Goal: Task Accomplishment & Management: Complete application form

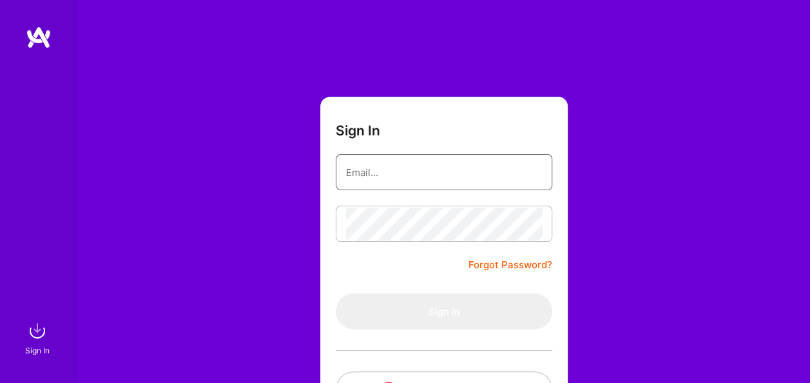
type input "[EMAIL_ADDRESS][DOMAIN_NAME]"
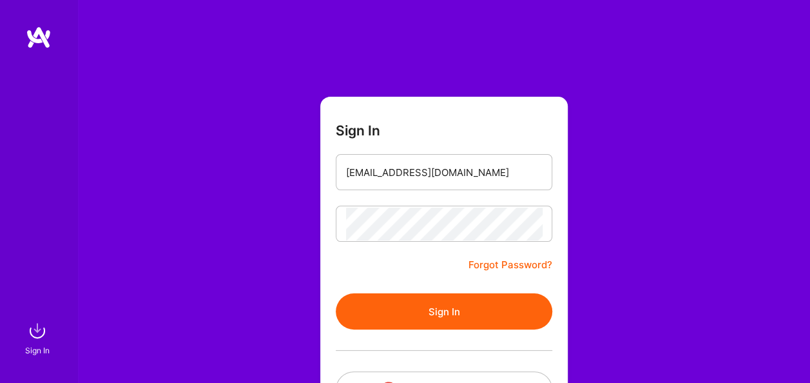
click at [331, 274] on form "Sign In [EMAIL_ADDRESS][DOMAIN_NAME] Forgot Password? Sign In Continue with Goo…" at bounding box center [443, 286] width 247 height 378
click at [372, 311] on button "Sign In" at bounding box center [444, 311] width 216 height 36
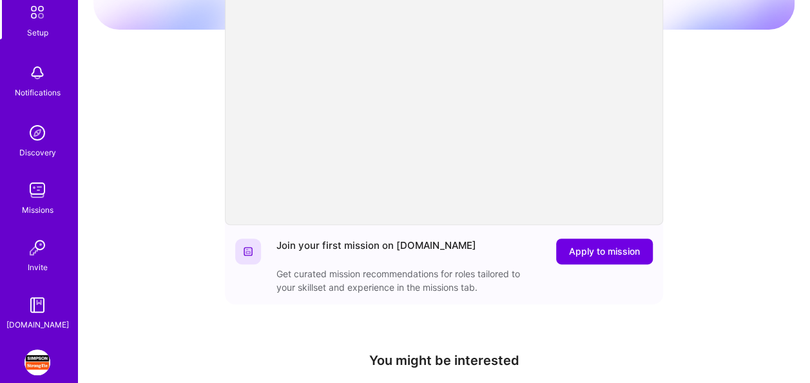
scroll to position [135, 0]
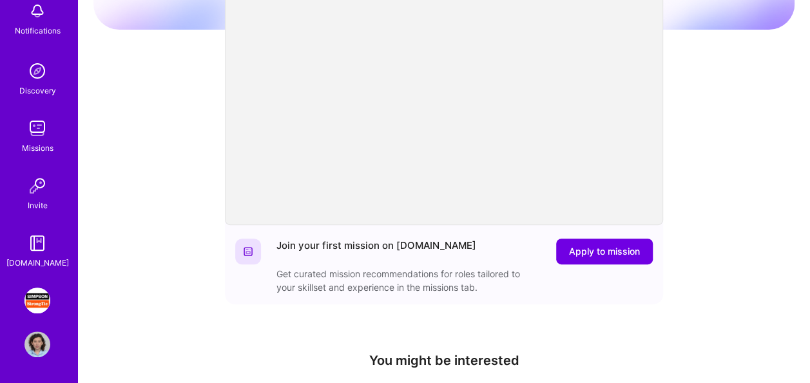
click at [44, 308] on link "[PERSON_NAME] Strong-Tie: Full-stack engineering team for Platform" at bounding box center [37, 300] width 32 height 26
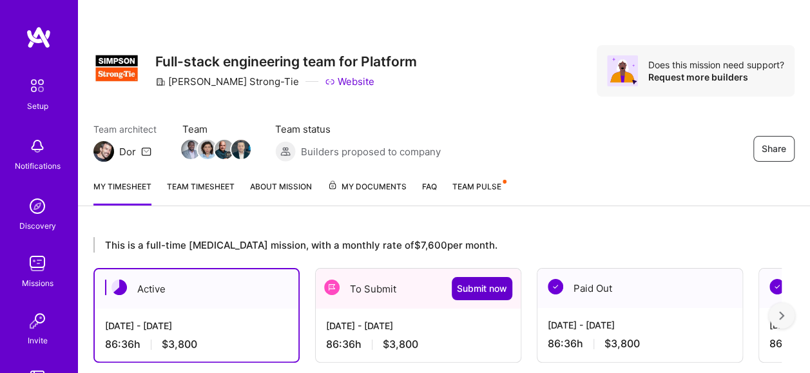
click at [469, 291] on span "Submit now" at bounding box center [482, 288] width 50 height 13
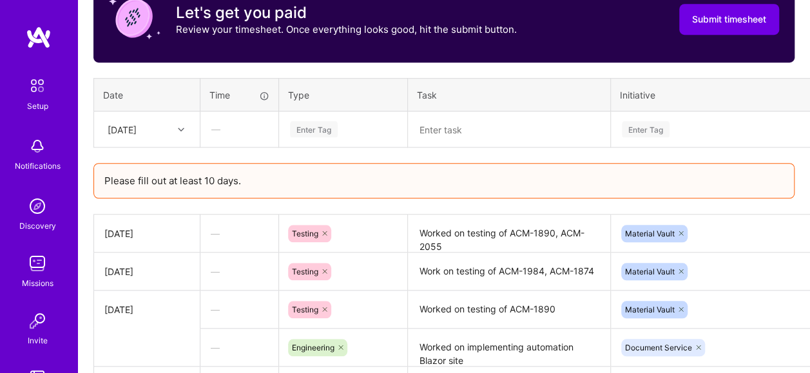
scroll to position [451, 0]
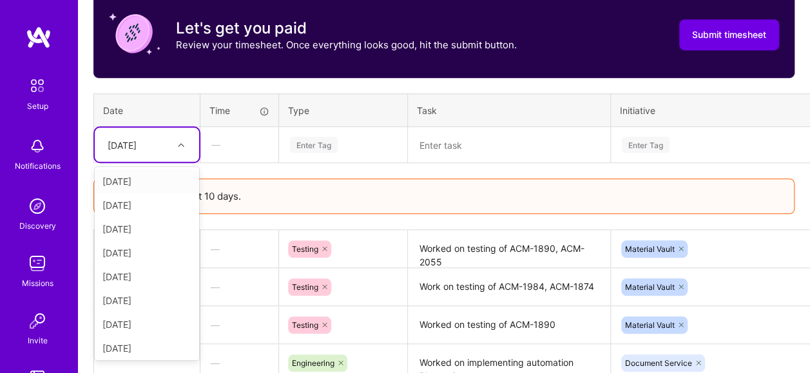
click at [183, 146] on icon at bounding box center [181, 145] width 6 height 6
click at [152, 295] on div "[DATE]" at bounding box center [147, 298] width 104 height 24
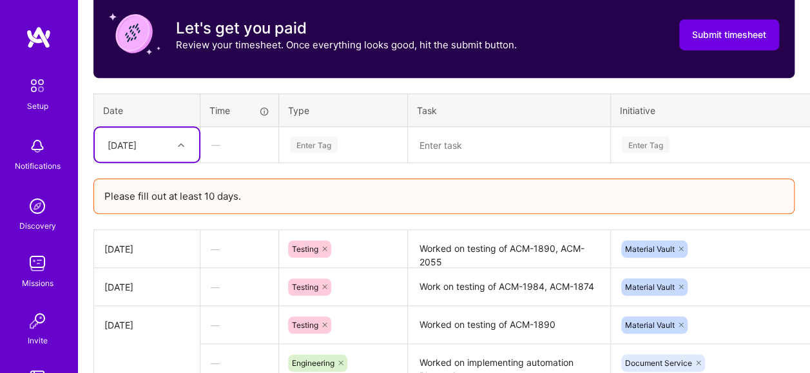
click at [356, 140] on div "Enter Tag" at bounding box center [343, 145] width 109 height 16
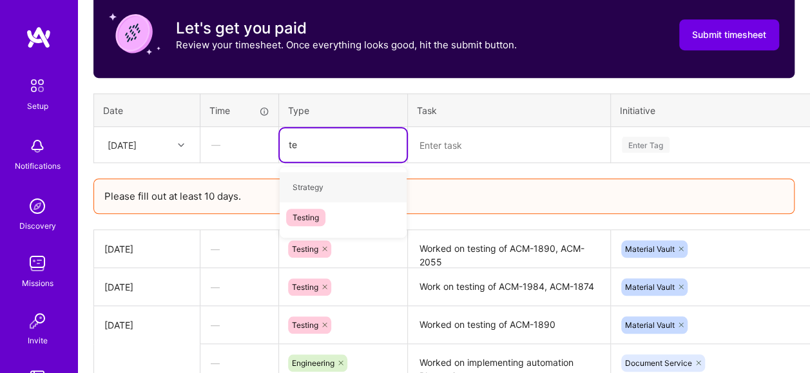
type input "tes"
click at [329, 187] on div "Testing" at bounding box center [343, 187] width 127 height 30
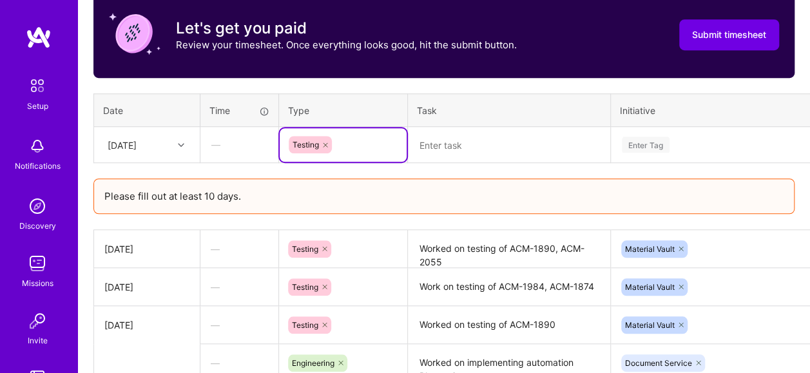
click at [439, 146] on textarea at bounding box center [509, 145] width 200 height 34
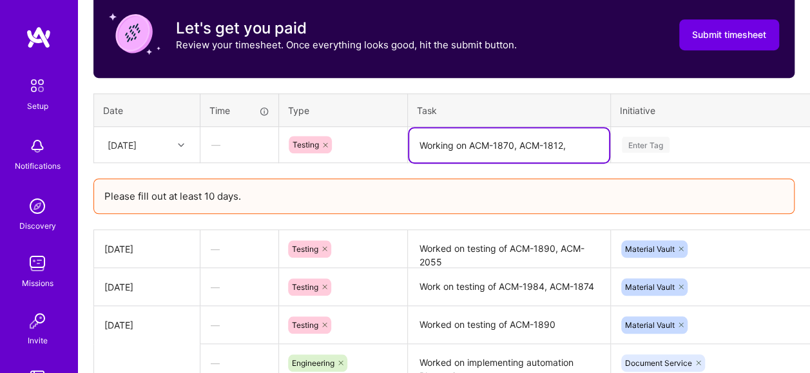
click at [566, 144] on textarea "Working on ACM-1870, ACM-1812," at bounding box center [509, 145] width 200 height 34
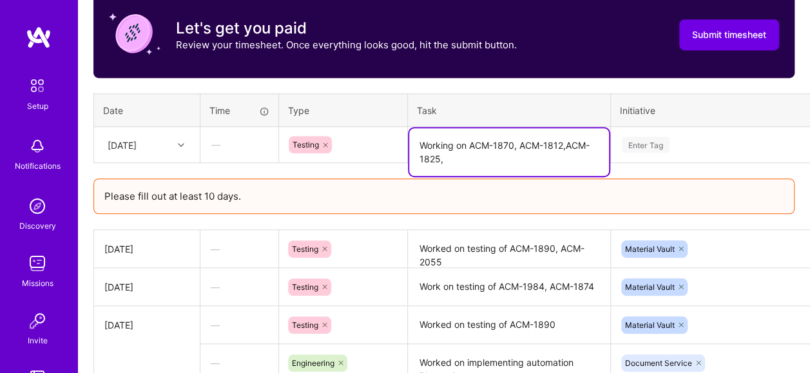
click at [519, 166] on textarea "Working on ACM-1870, ACM-1812,ACM-1825," at bounding box center [509, 152] width 200 height 48
type textarea "Working on ACM-1870, ACM-1812,ACM-1825, ACM-1829"
click at [702, 147] on div "Enter Tag" at bounding box center [729, 145] width 236 height 34
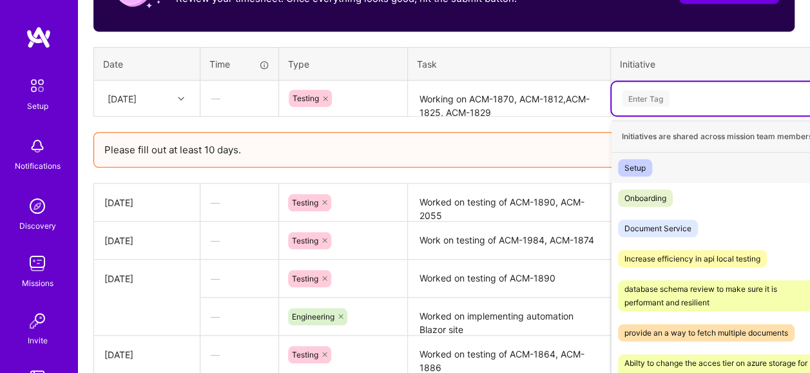
scroll to position [502, 0]
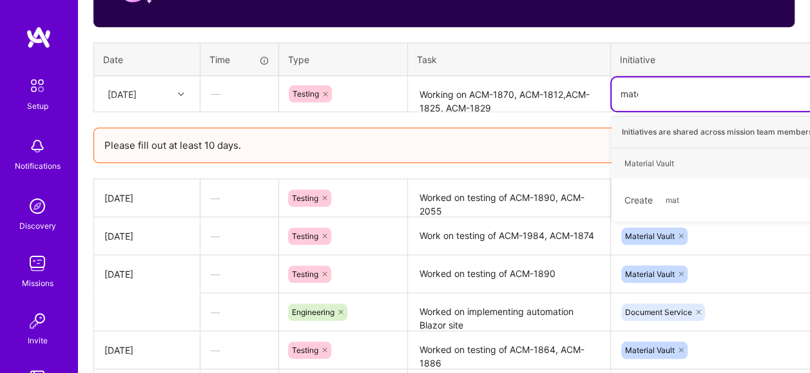
type input "mater"
click at [665, 162] on div "Material Vault" at bounding box center [649, 164] width 50 height 14
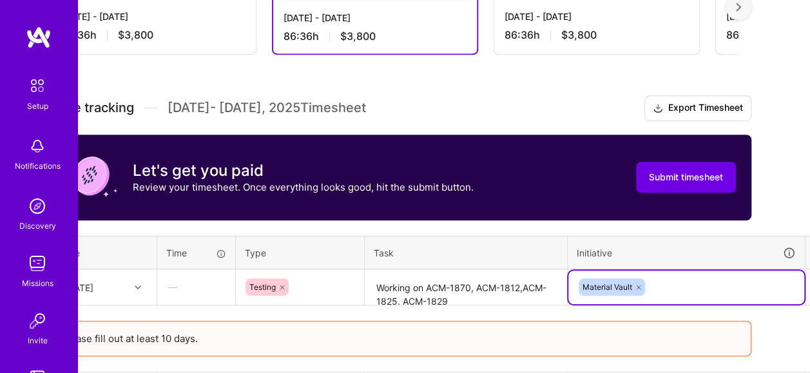
scroll to position [309, 82]
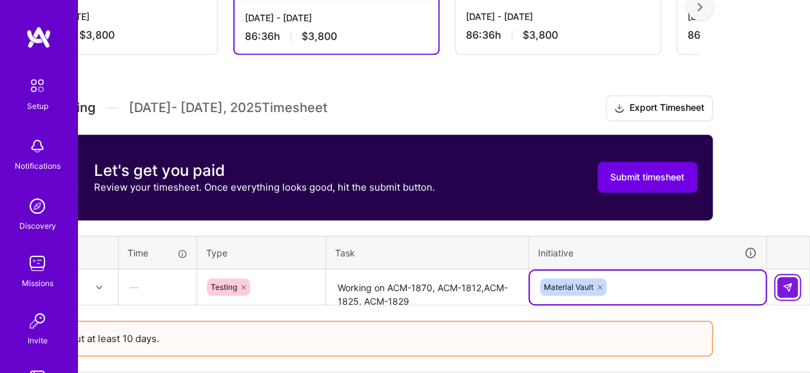
click at [789, 285] on img at bounding box center [787, 287] width 10 height 10
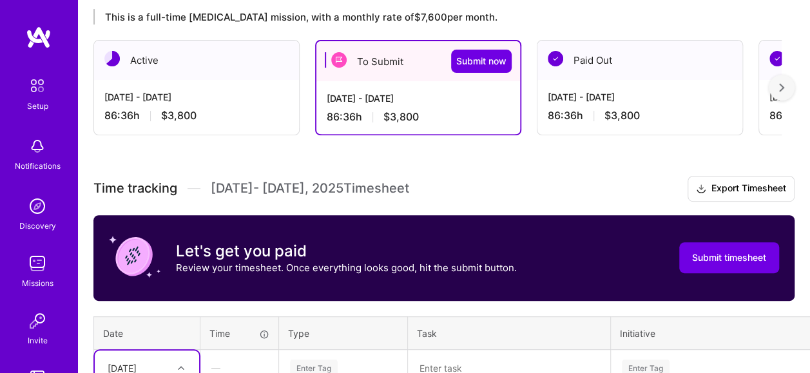
scroll to position [115, 0]
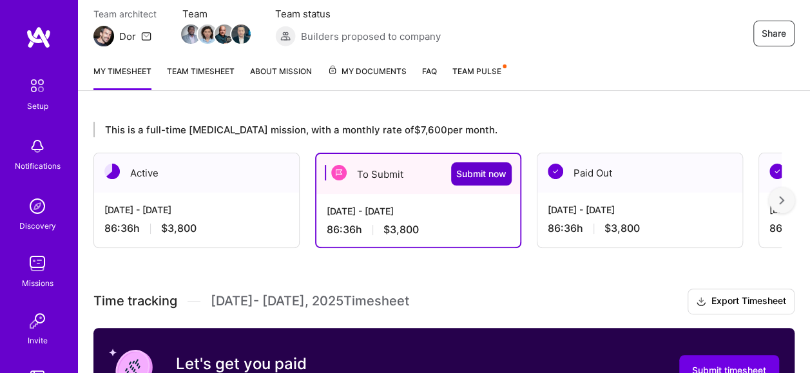
click at [472, 173] on span "Submit now" at bounding box center [481, 174] width 50 height 13
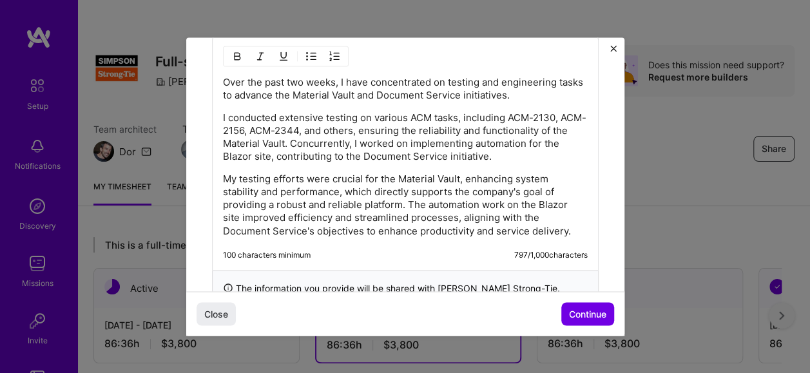
scroll to position [473, 0]
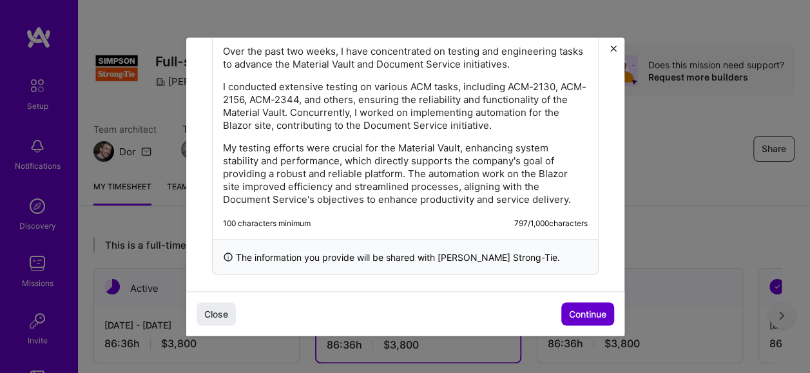
click at [601, 314] on span "Continue" at bounding box center [587, 313] width 37 height 13
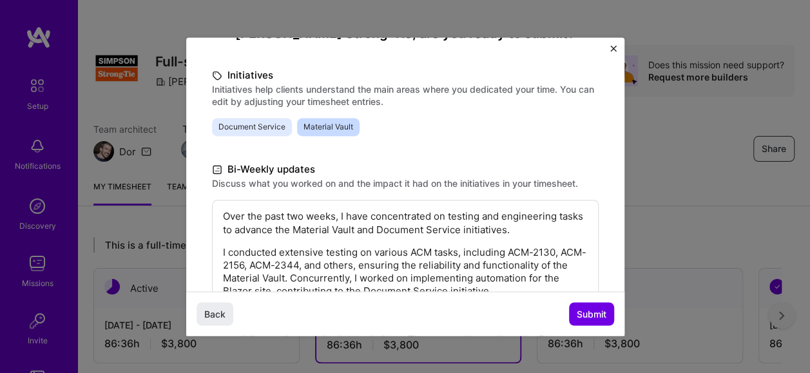
scroll to position [301, 0]
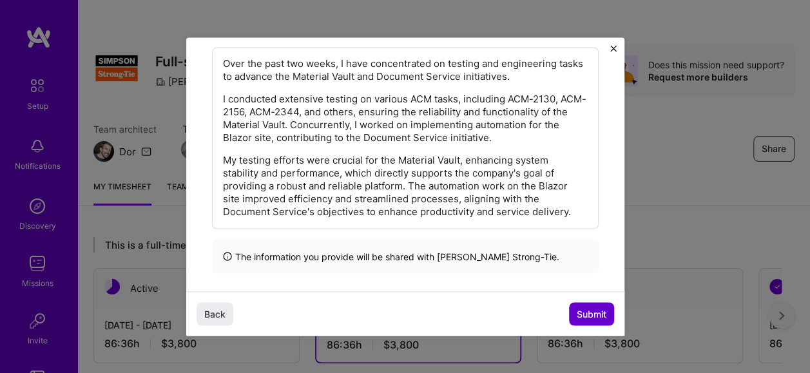
click at [592, 317] on span "Submit" at bounding box center [592, 313] width 30 height 13
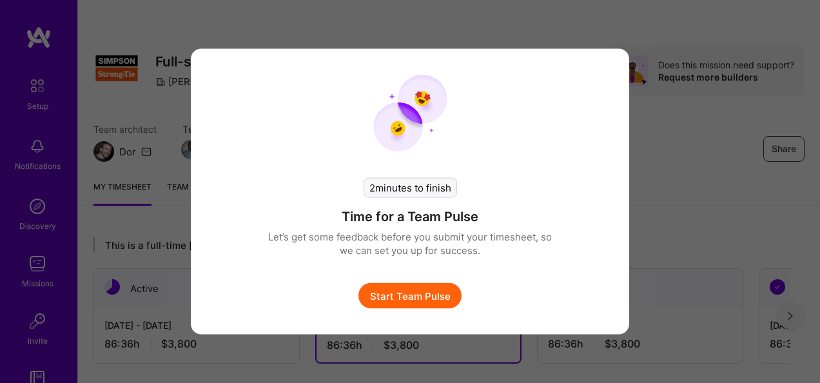
click at [423, 294] on button "Start Team Pulse" at bounding box center [409, 296] width 103 height 26
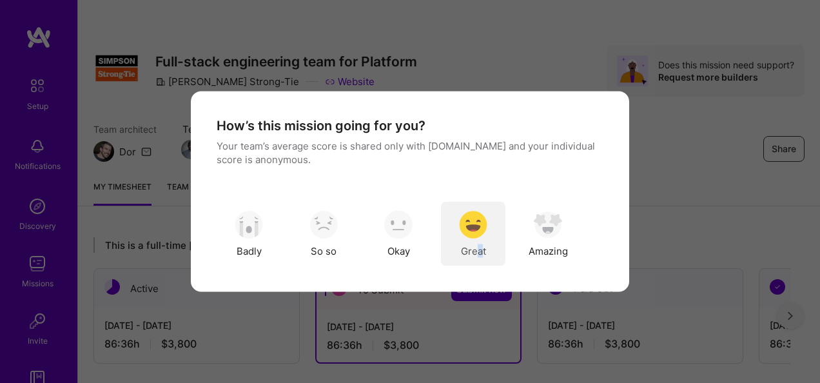
click at [479, 247] on span "Great" at bounding box center [473, 251] width 25 height 14
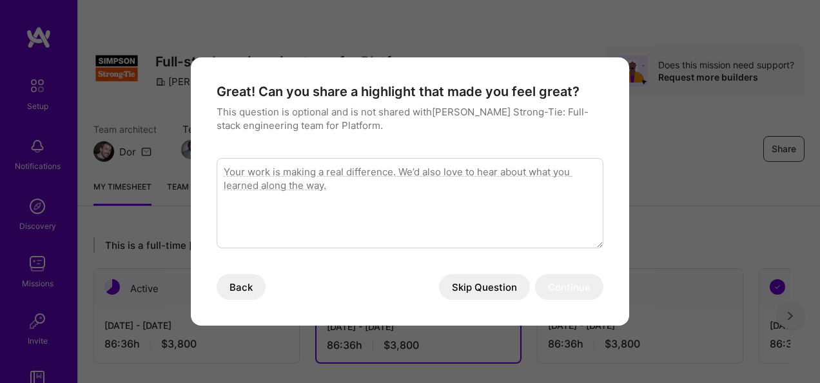
click at [485, 288] on button "Skip Question" at bounding box center [484, 287] width 91 height 26
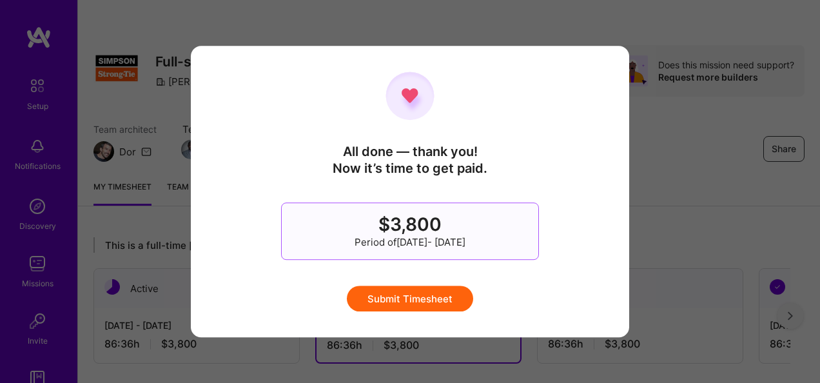
click at [416, 299] on button "Submit Timesheet" at bounding box center [410, 298] width 126 height 26
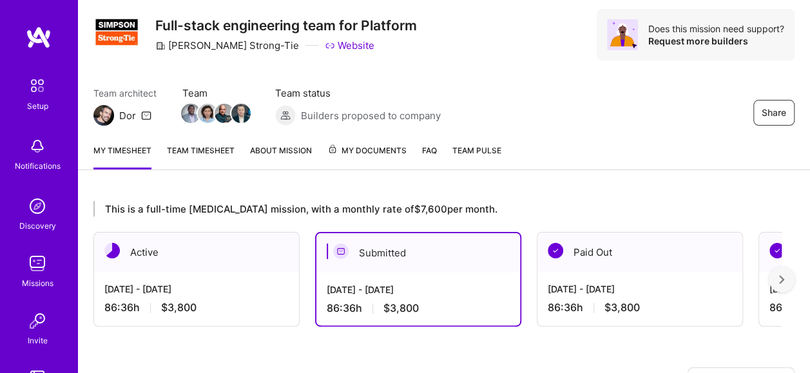
scroll to position [64, 0]
